Goal: Task Accomplishment & Management: Use online tool/utility

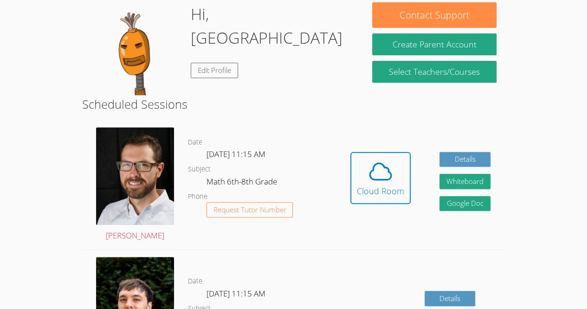
scroll to position [166, 0]
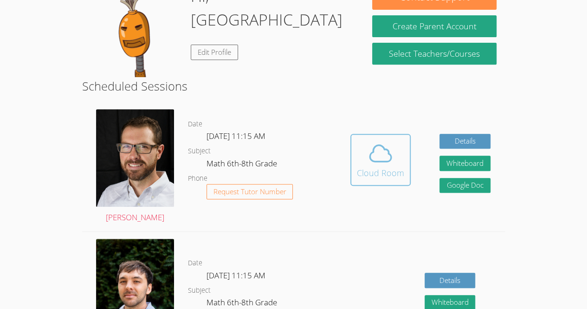
click at [378, 165] on icon at bounding box center [381, 153] width 26 height 26
click at [382, 167] on div "Cloud Room" at bounding box center [380, 172] width 47 height 13
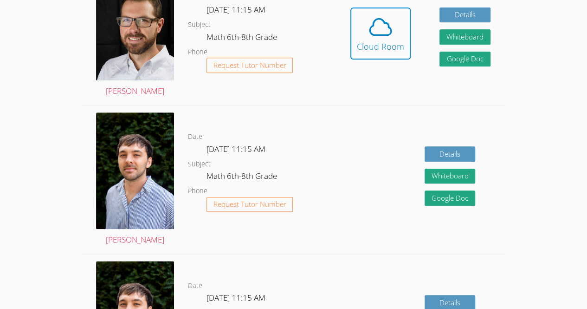
scroll to position [293, 0]
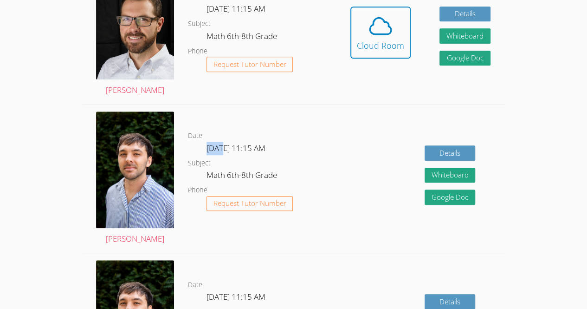
drag, startPoint x: 206, startPoint y: 154, endPoint x: 225, endPoint y: 152, distance: 19.2
click at [225, 152] on span "[DATE] 11:15 AM" at bounding box center [235, 147] width 59 height 11
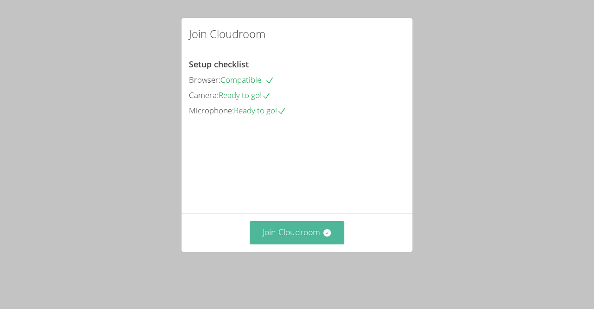
click at [316, 244] on button "Join Cloudroom" at bounding box center [297, 232] width 95 height 23
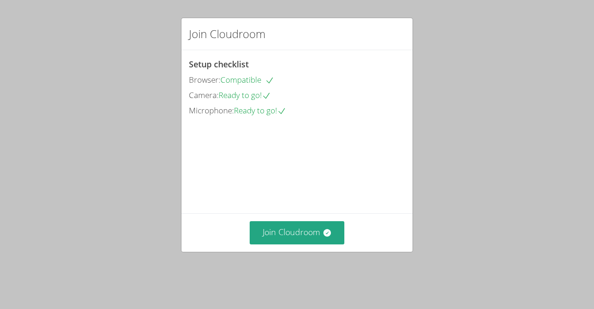
click at [294, 251] on div "Join Cloudroom" at bounding box center [296, 232] width 231 height 38
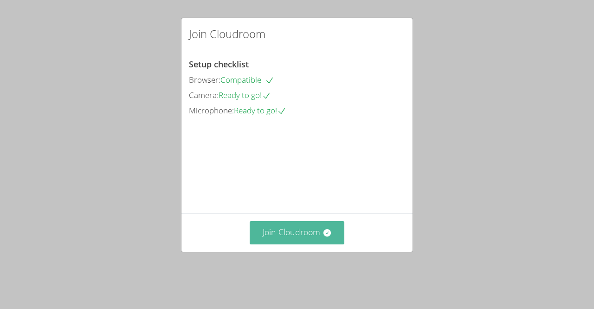
click at [302, 244] on button "Join Cloudroom" at bounding box center [297, 232] width 95 height 23
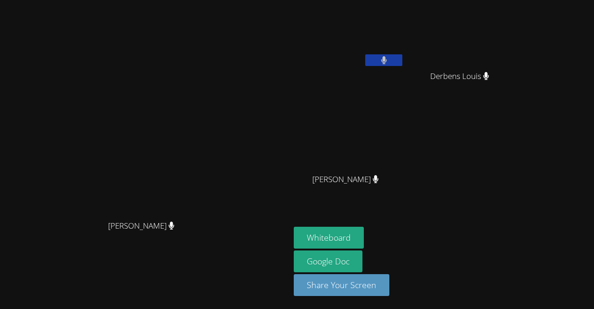
click at [215, 215] on video at bounding box center [145, 135] width 139 height 159
click at [174, 212] on video at bounding box center [145, 135] width 139 height 159
click at [402, 57] on button at bounding box center [383, 60] width 37 height 12
click at [402, 58] on button at bounding box center [383, 60] width 37 height 12
click at [364, 235] on button "Whiteboard" at bounding box center [329, 237] width 70 height 22
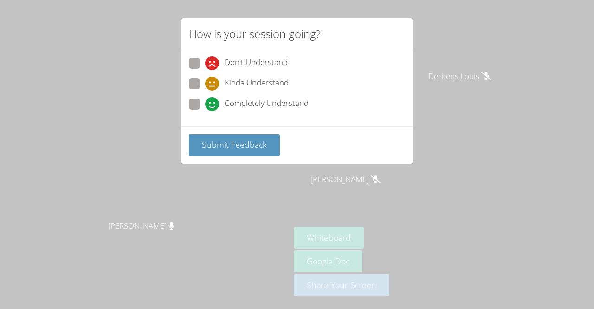
click at [205, 111] on span at bounding box center [205, 111] width 0 height 0
click at [205, 98] on input "Completely Understand" at bounding box center [209, 102] width 8 height 8
radio input "true"
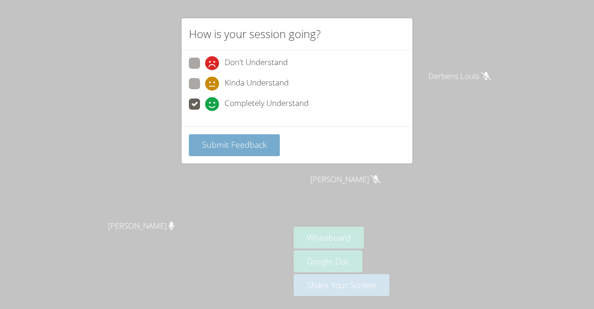
click at [227, 142] on span "Submit Feedback" at bounding box center [234, 144] width 65 height 11
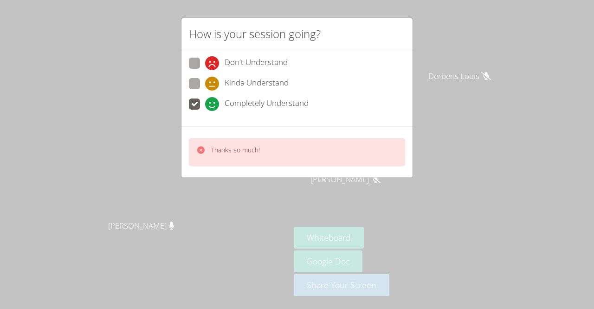
click at [246, 133] on div "Thanks so much!" at bounding box center [296, 151] width 231 height 51
click at [193, 142] on div "Thanks so much!" at bounding box center [297, 152] width 216 height 28
click at [208, 147] on div "Thanks so much!" at bounding box center [228, 151] width 64 height 13
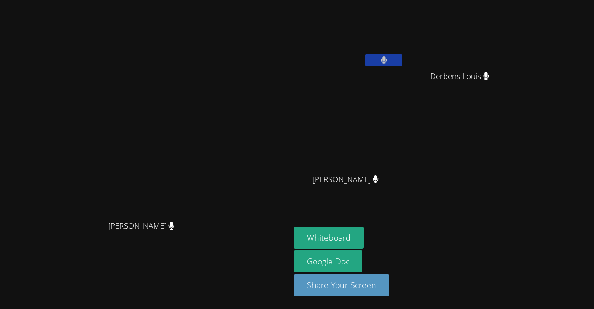
click at [404, 43] on video at bounding box center [349, 35] width 110 height 62
